Goal: Information Seeking & Learning: Learn about a topic

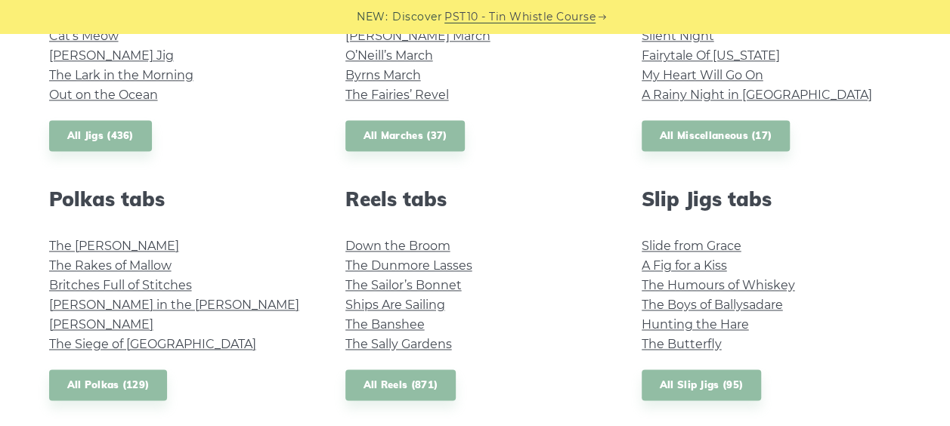
scroll to position [1013, 0]
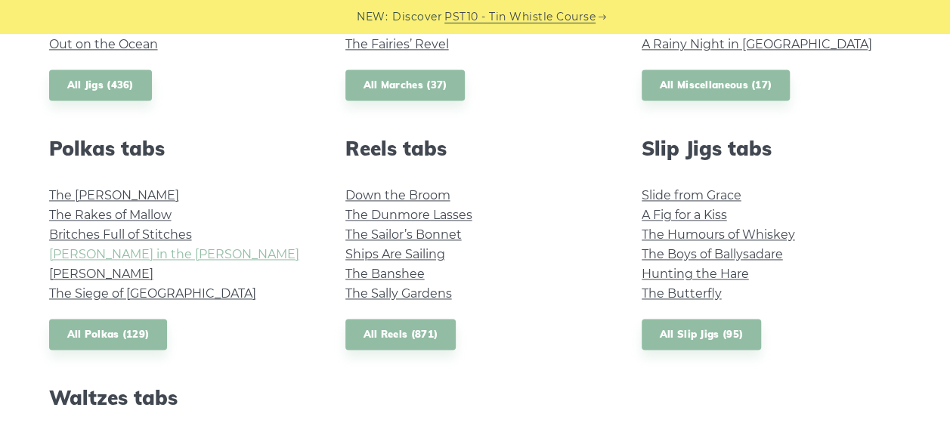
click at [118, 255] on link "Maggie in the Woods" at bounding box center [174, 254] width 250 height 14
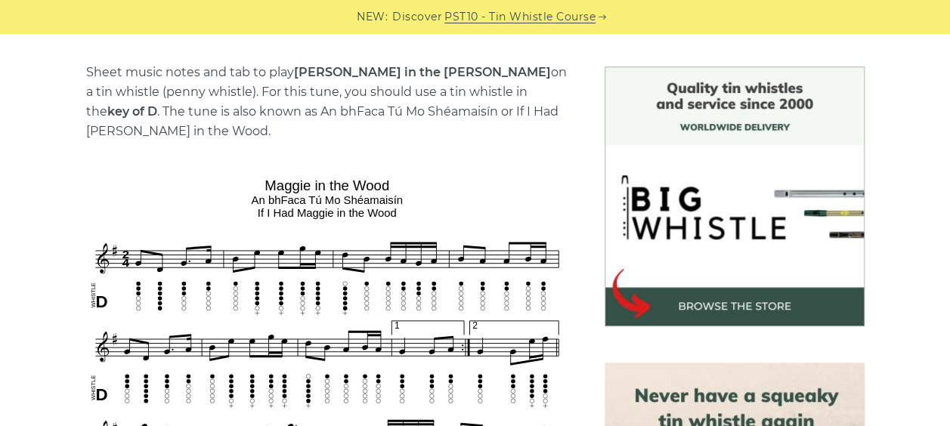
scroll to position [367, 0]
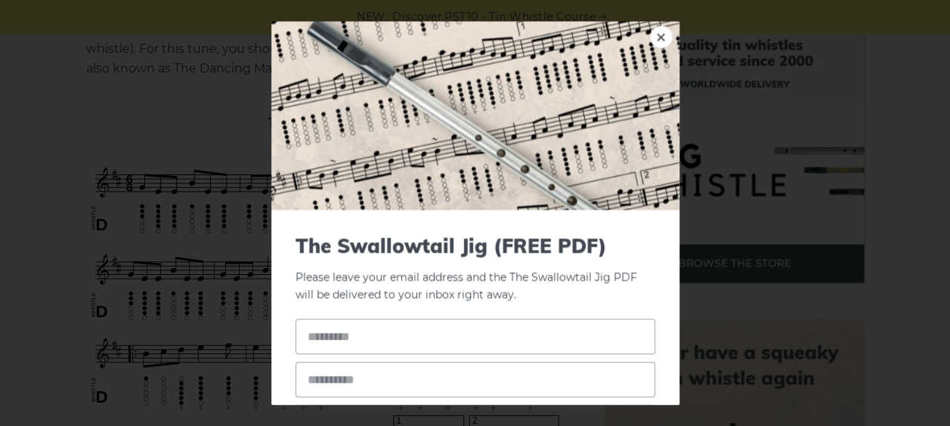
scroll to position [7, 0]
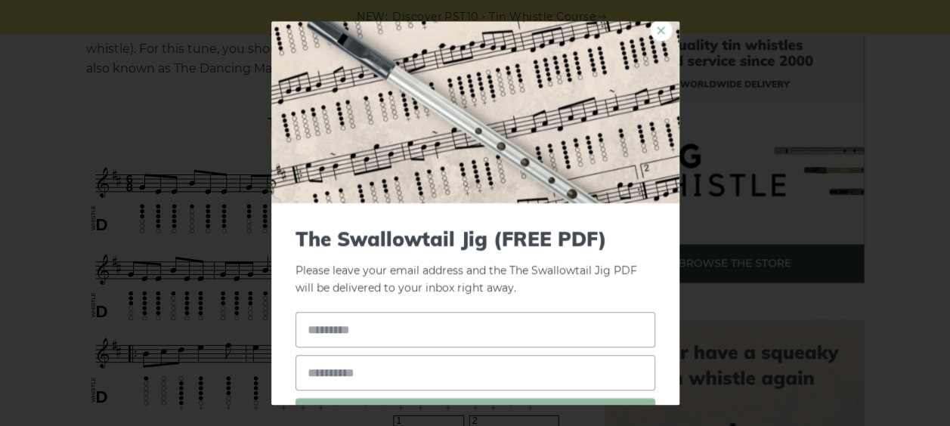
click at [653, 36] on link "×" at bounding box center [661, 30] width 23 height 23
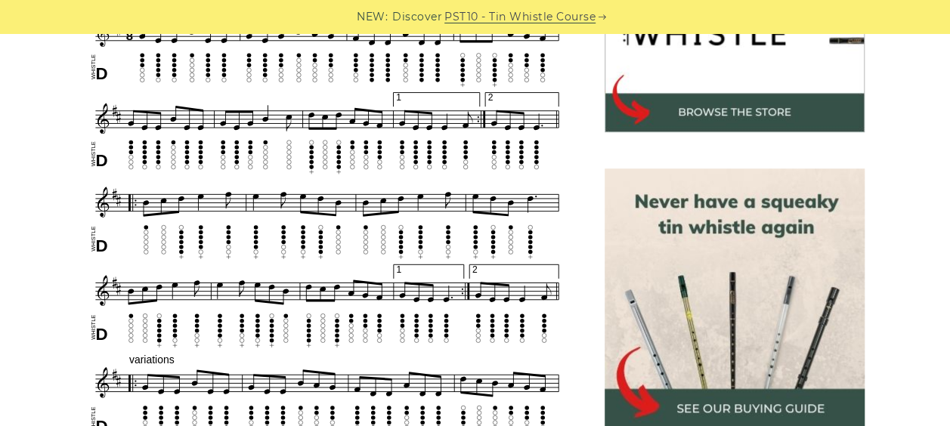
scroll to position [559, 0]
